Goal: Task Accomplishment & Management: Complete application form

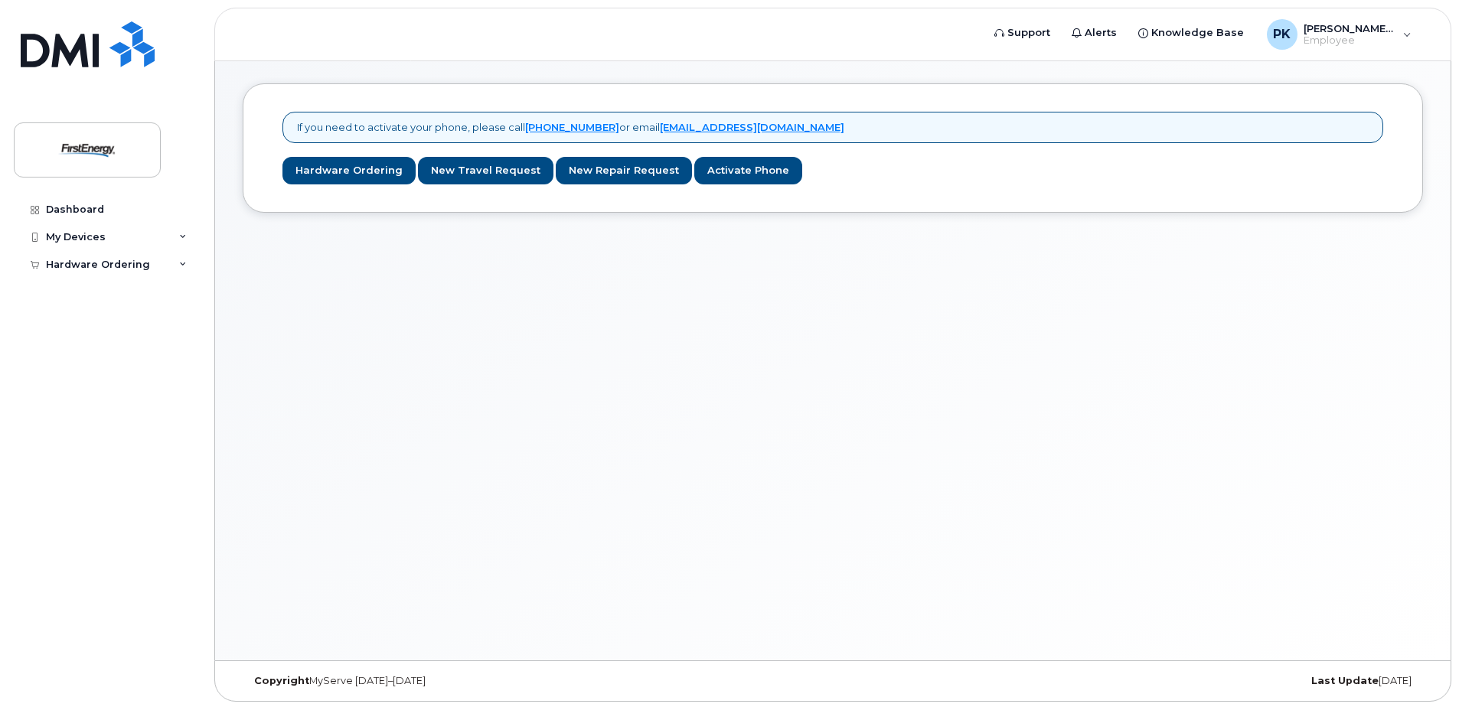
scroll to position [8, 0]
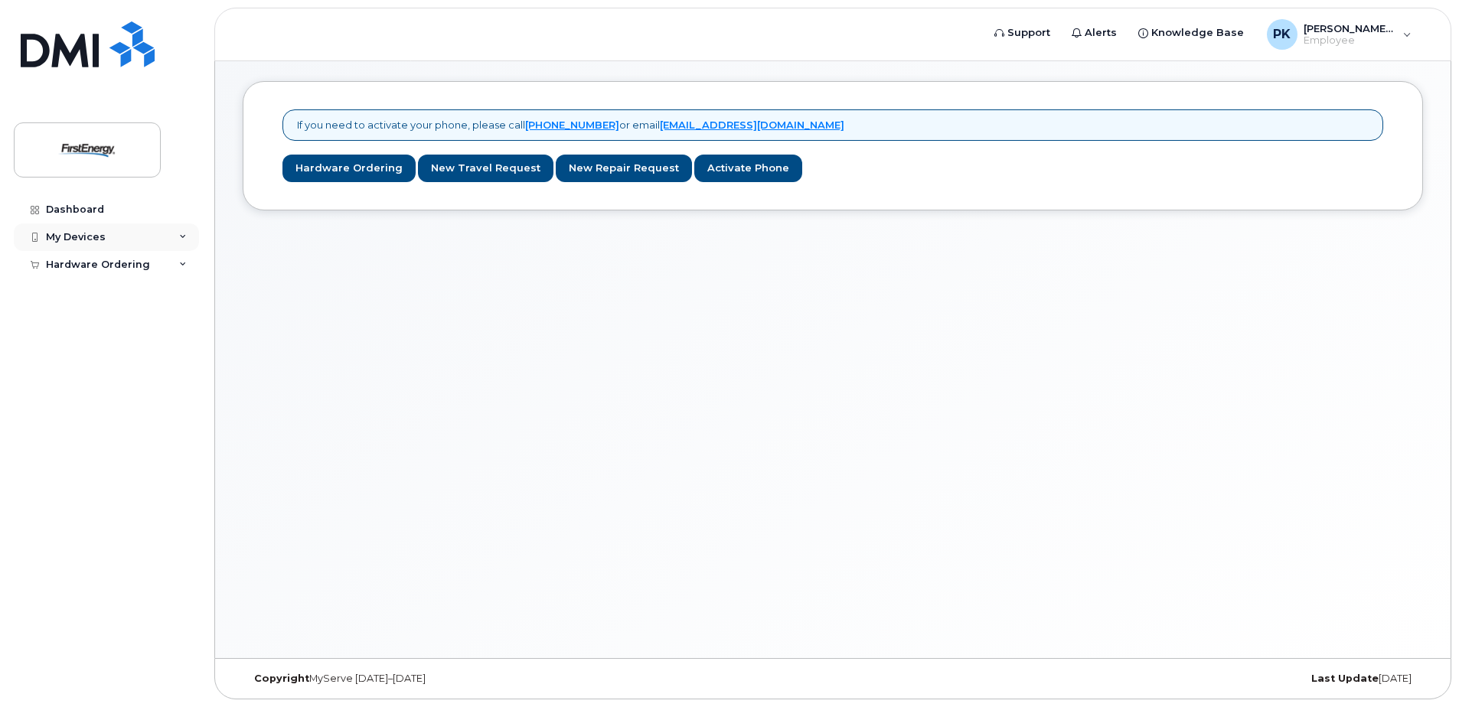
click at [181, 232] on div "My Devices" at bounding box center [106, 238] width 185 height 28
click at [69, 207] on div "Dashboard" at bounding box center [75, 210] width 58 height 12
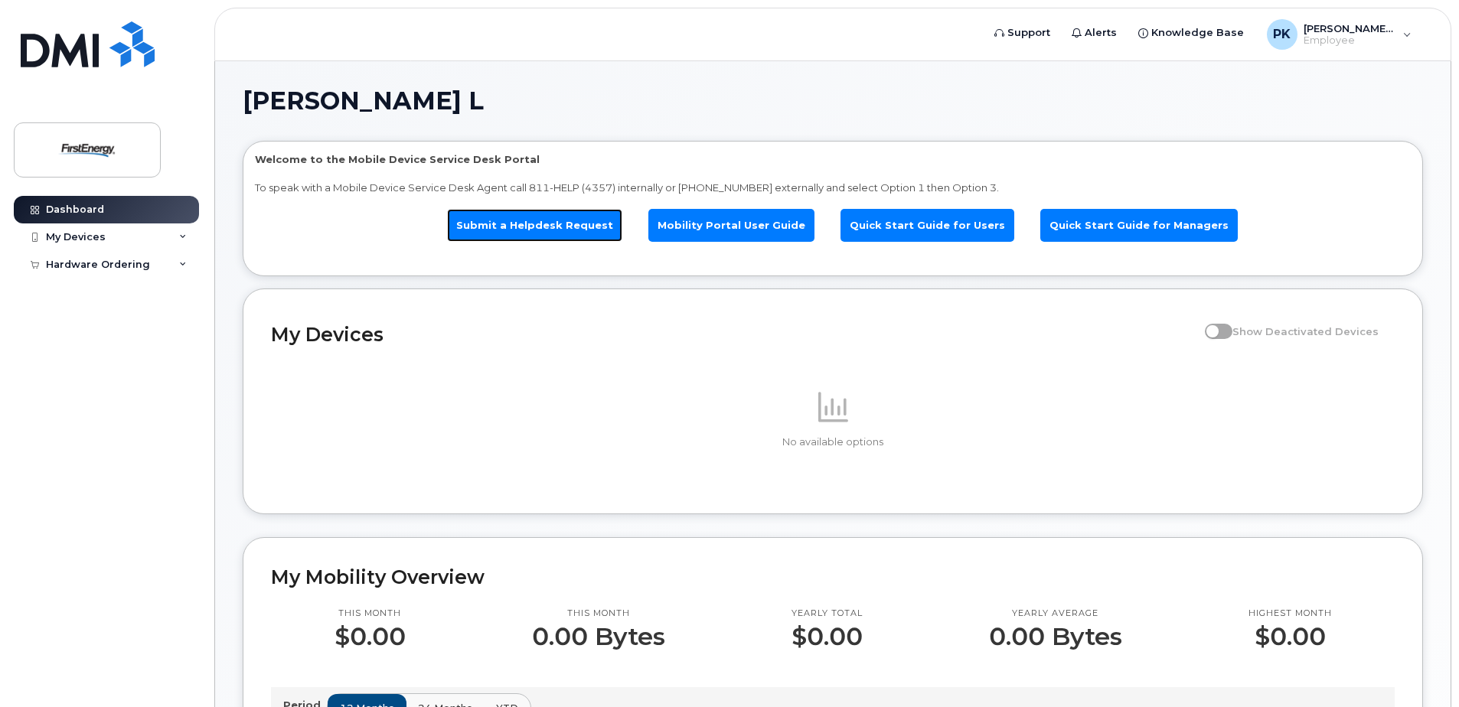
click at [562, 218] on link "Submit a Helpdesk Request" at bounding box center [534, 225] width 175 height 33
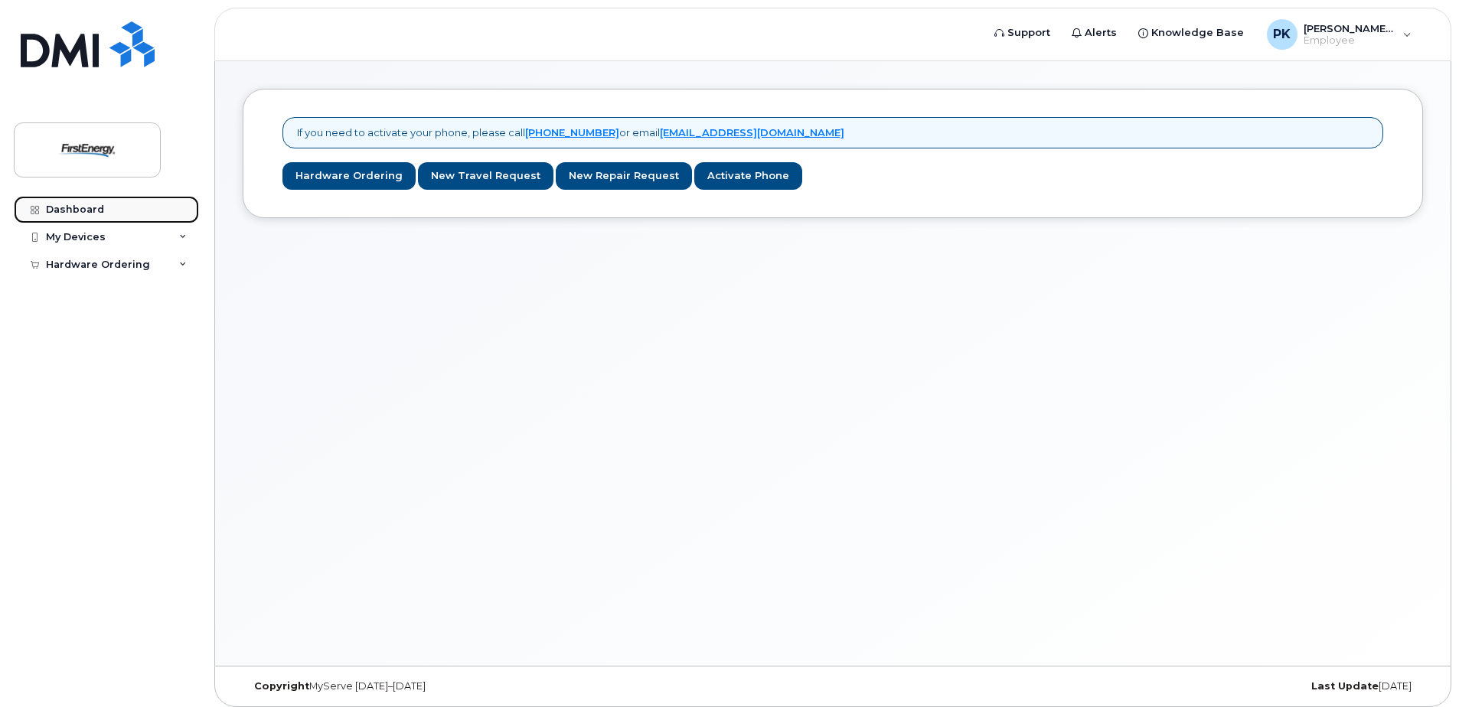
click at [68, 203] on link "Dashboard" at bounding box center [106, 210] width 185 height 28
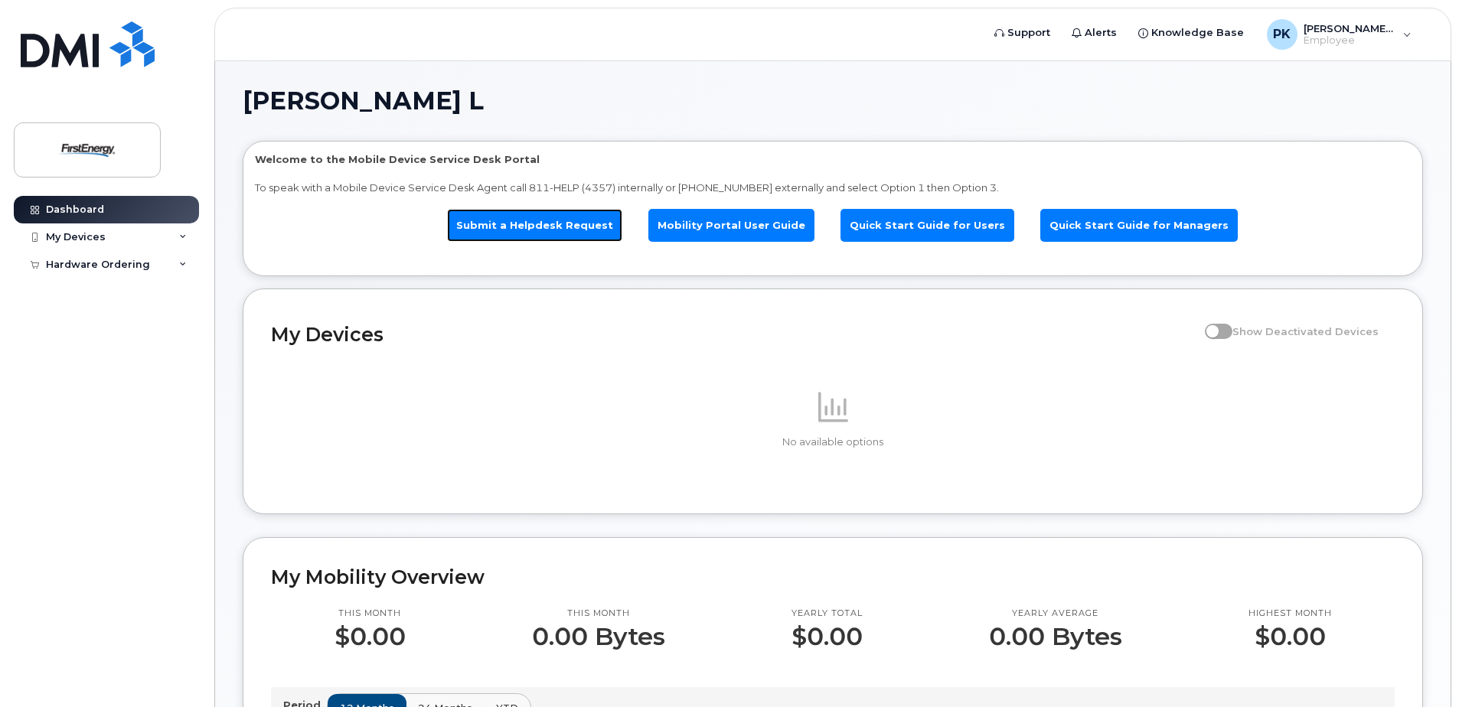
click at [579, 217] on link "Submit a Helpdesk Request" at bounding box center [534, 225] width 175 height 33
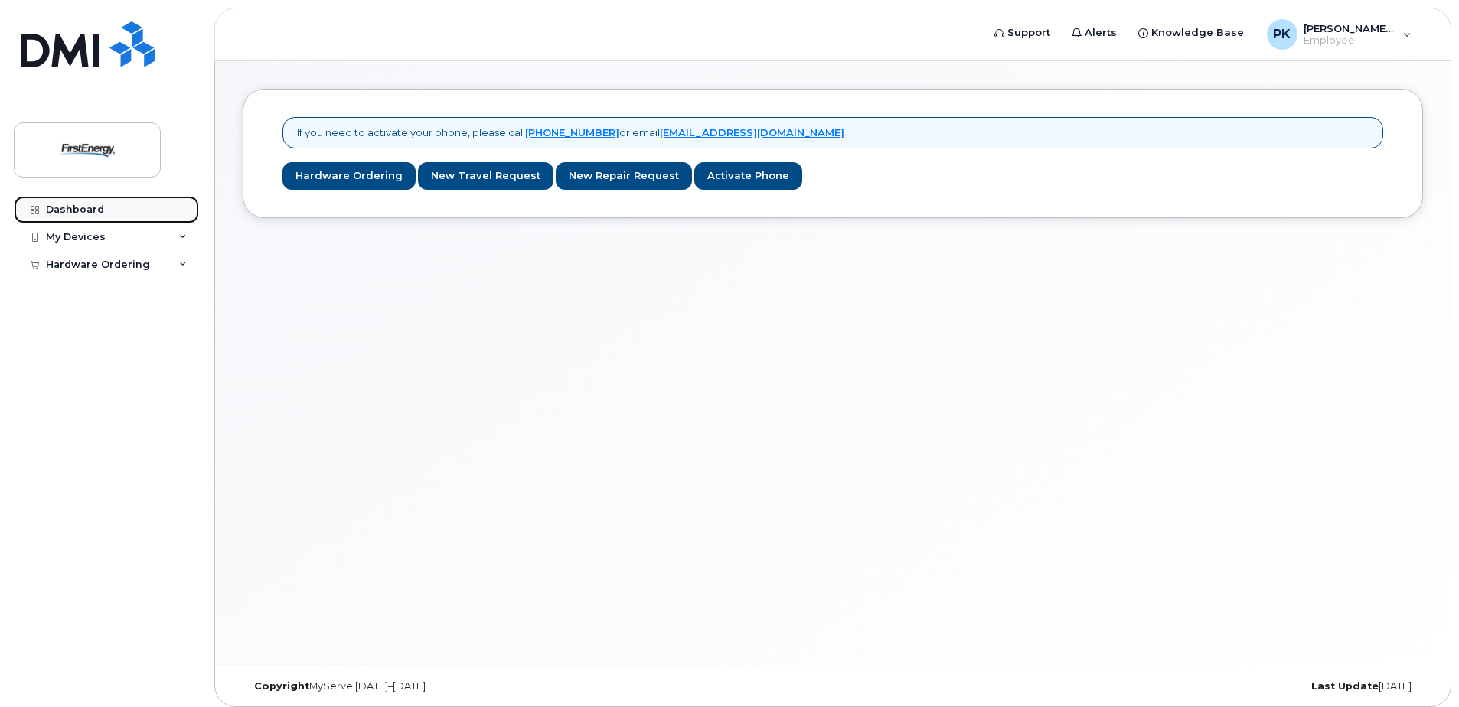
click at [95, 204] on div "Dashboard" at bounding box center [75, 210] width 58 height 12
